Goal: Use online tool/utility: Utilize a website feature to perform a specific function

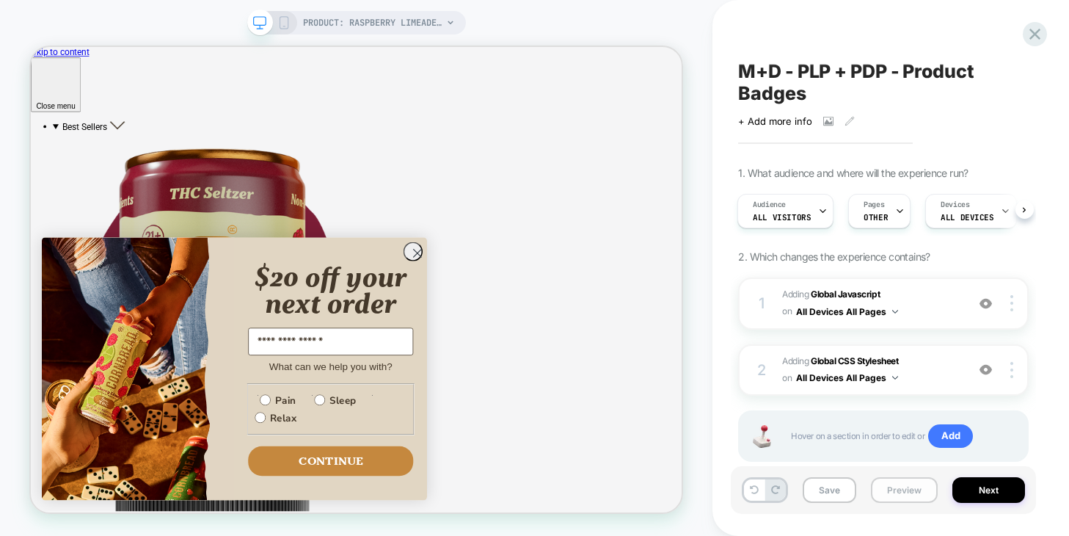
click at [901, 490] on button "Preview" at bounding box center [904, 490] width 67 height 26
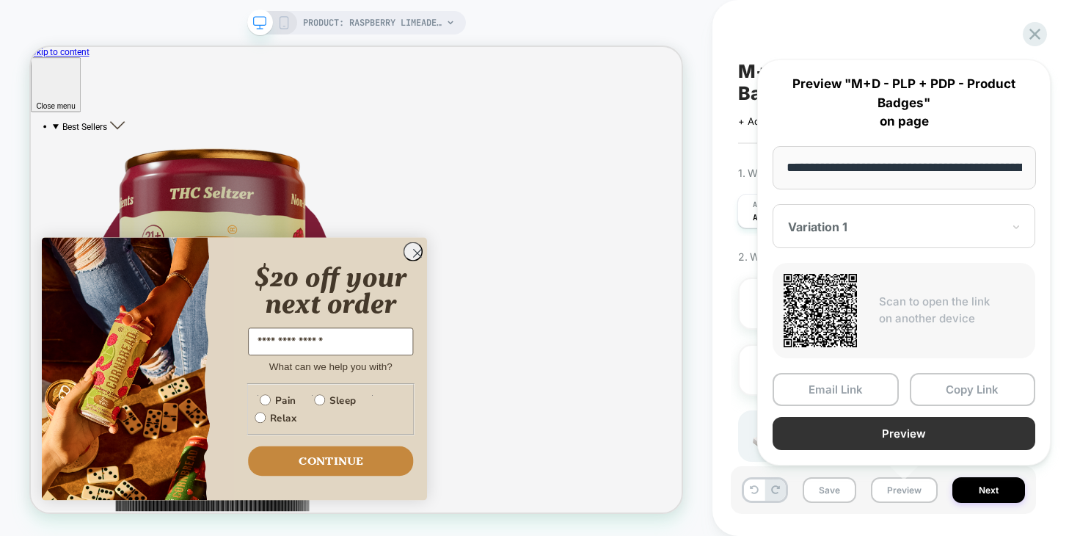
click at [882, 434] on button "Preview" at bounding box center [904, 433] width 263 height 33
